Goal: Check status

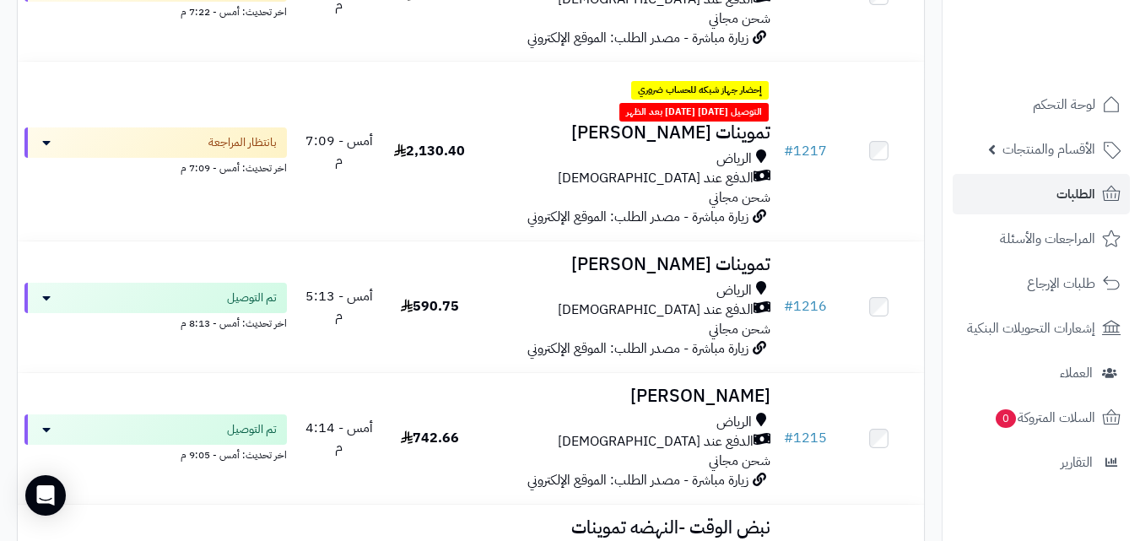
scroll to position [1013, 0]
